Goal: Transaction & Acquisition: Purchase product/service

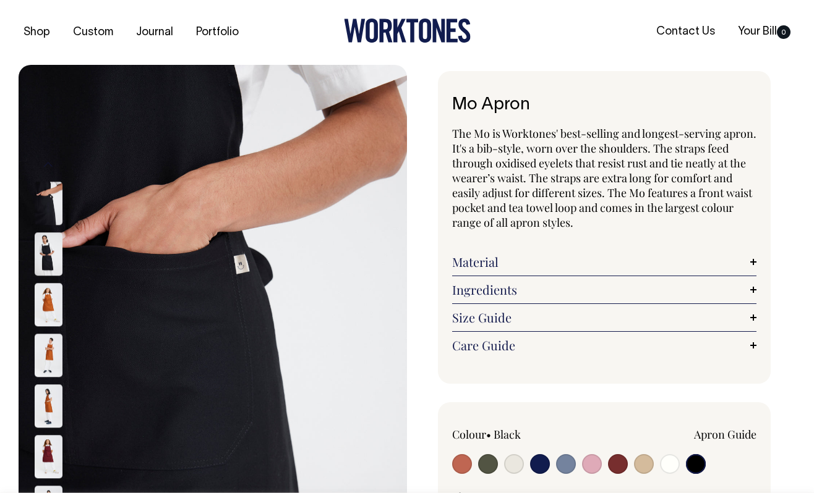
select select "Black"
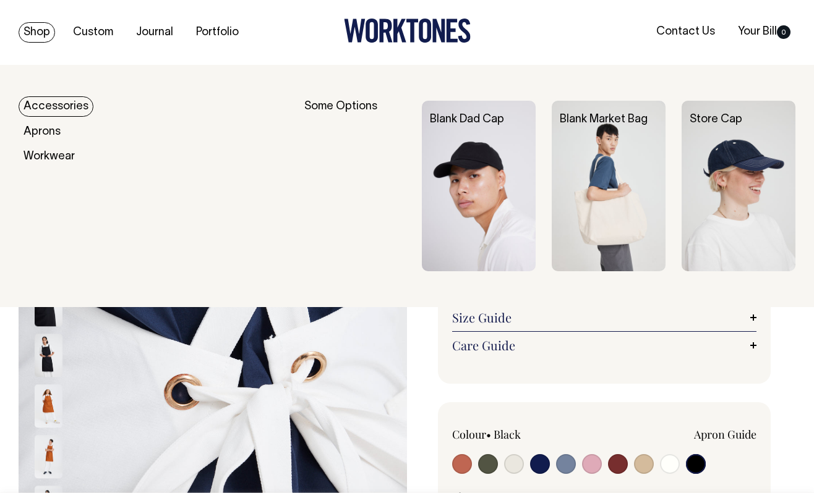
click at [56, 104] on link "Accessories" at bounding box center [56, 106] width 75 height 20
